Goal: Task Accomplishment & Management: Manage account settings

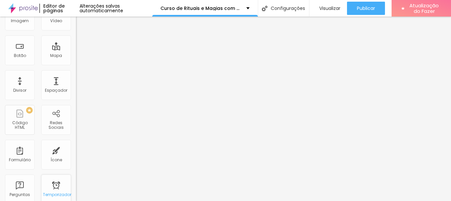
scroll to position [32, 0]
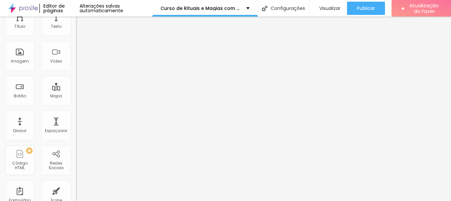
click at [80, 30] on input "[DATE] 20h35" at bounding box center [96, 26] width 32 height 7
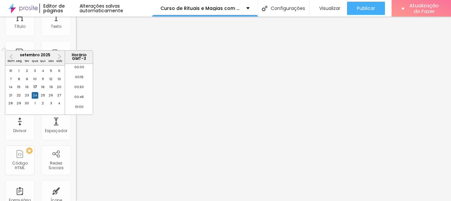
scroll to position [793, 0]
click at [58, 97] on font "27" at bounding box center [59, 95] width 4 height 4
click at [78, 86] on li "18:00" at bounding box center [79, 89] width 28 height 10
type input "[DATE] 18:00"
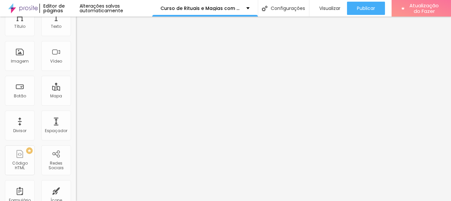
scroll to position [0, 0]
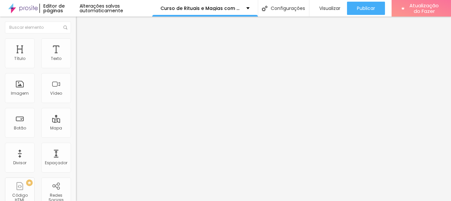
click at [81, 21] on img "button" at bounding box center [83, 23] width 5 height 5
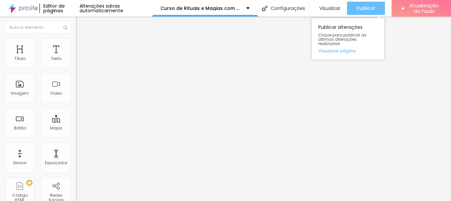
click at [359, 8] on font "Publicar" at bounding box center [366, 8] width 18 height 7
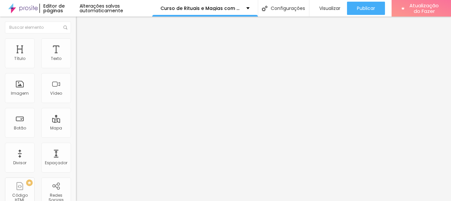
click at [82, 45] on font "Estilo" at bounding box center [87, 43] width 10 height 6
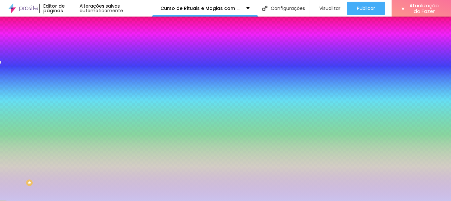
click at [79, 108] on img at bounding box center [81, 110] width 4 height 4
radio input "false"
click at [79, 108] on img at bounding box center [81, 110] width 4 height 4
radio input "false"
click at [79, 108] on img at bounding box center [81, 110] width 4 height 4
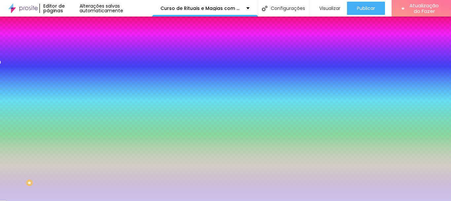
radio input "false"
radio input "true"
click at [79, 108] on img at bounding box center [81, 110] width 4 height 4
radio input "true"
radio input "false"
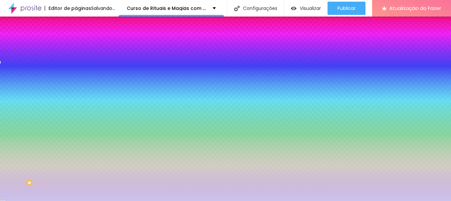
click at [79, 108] on img at bounding box center [81, 110] width 4 height 4
radio input "false"
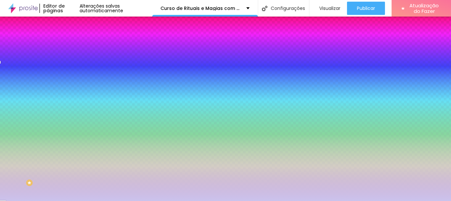
click at [79, 108] on img at bounding box center [81, 110] width 4 height 4
radio input "false"
click at [79, 108] on img at bounding box center [81, 110] width 4 height 4
radio input "false"
radio input "true"
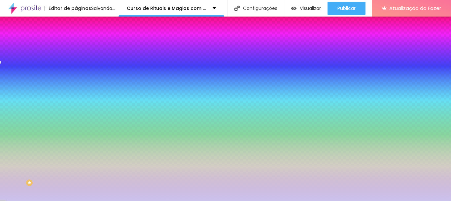
click at [79, 108] on img at bounding box center [81, 110] width 4 height 4
radio input "true"
radio input "false"
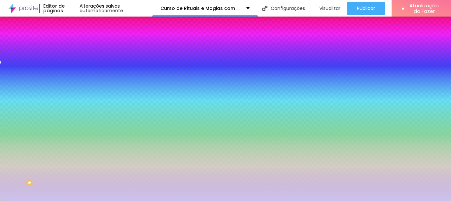
click at [79, 108] on img at bounding box center [81, 110] width 4 height 4
radio input "false"
click at [79, 108] on img at bounding box center [81, 110] width 4 height 4
radio input "false"
radio input "true"
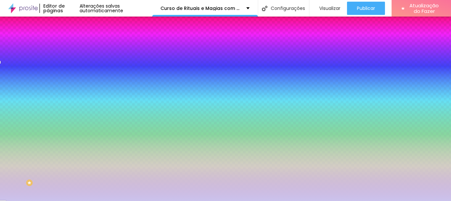
click at [82, 47] on font "Avançado" at bounding box center [93, 50] width 22 height 6
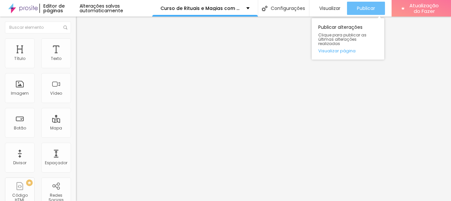
click at [364, 9] on font "Publicar" at bounding box center [366, 8] width 18 height 7
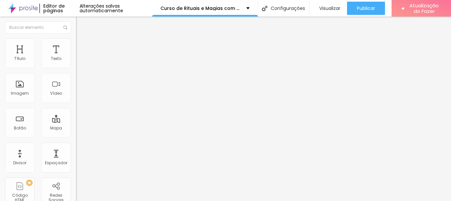
click at [76, 21] on button "Editar nulo" at bounding box center [114, 24] width 76 height 15
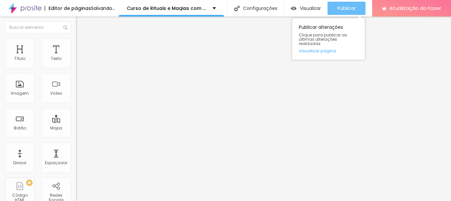
click at [356, 8] on font "Publicar" at bounding box center [347, 8] width 18 height 7
